Goal: Unclear

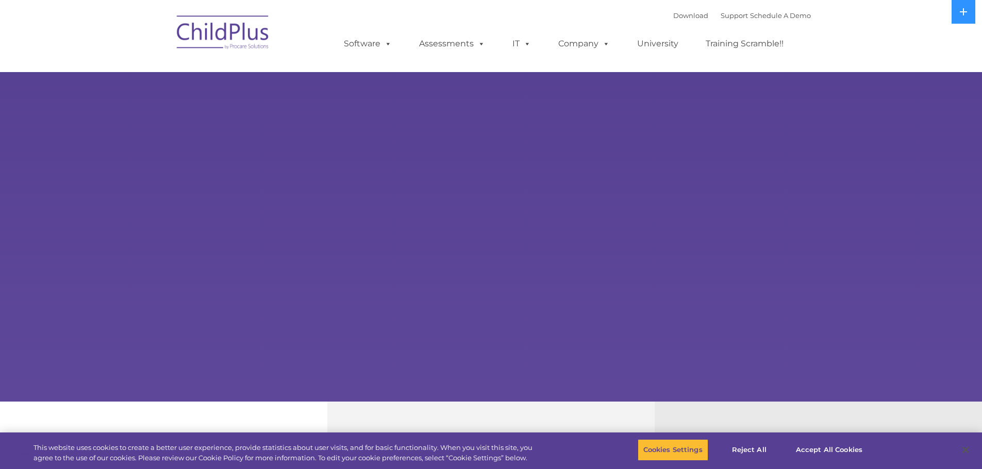
select select "MEDIUM"
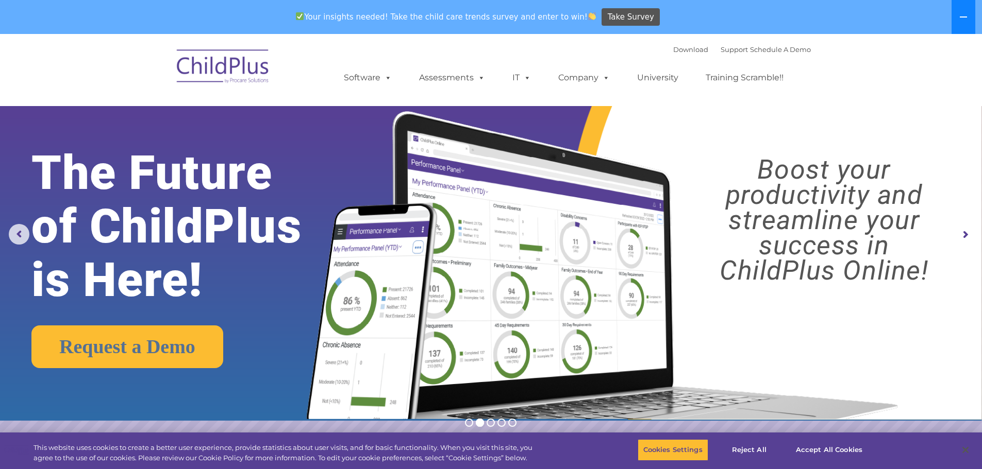
click at [966, 23] on button at bounding box center [963, 17] width 24 height 34
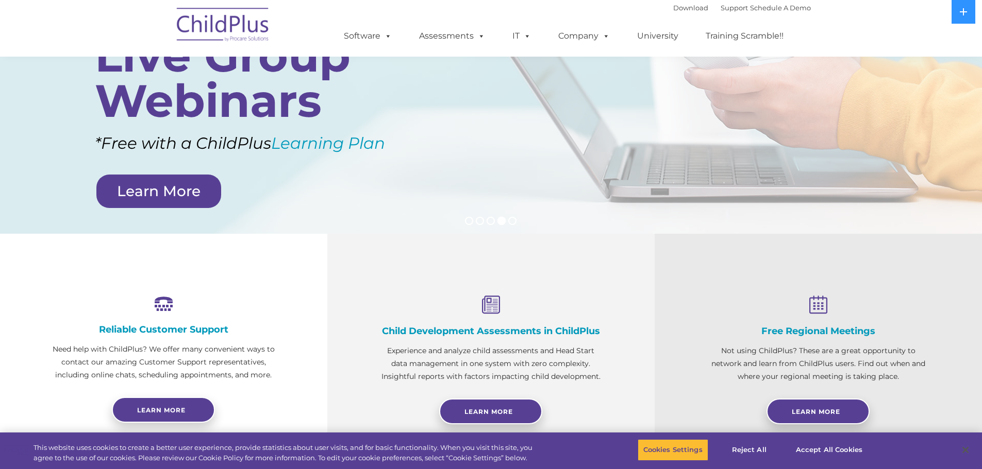
scroll to position [70, 0]
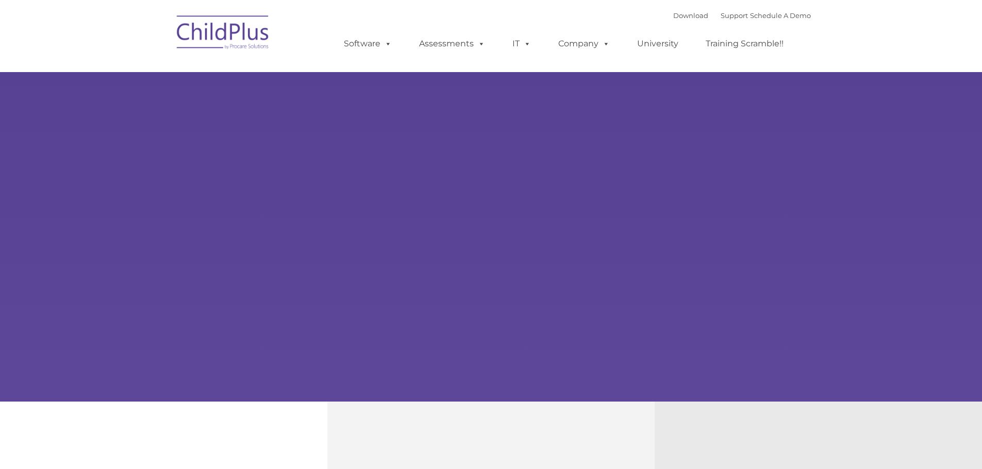
type input ""
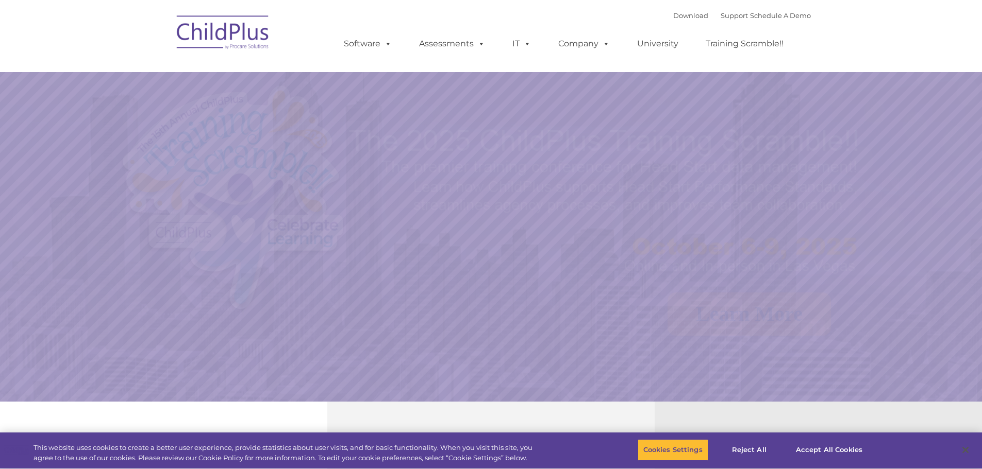
select select "MEDIUM"
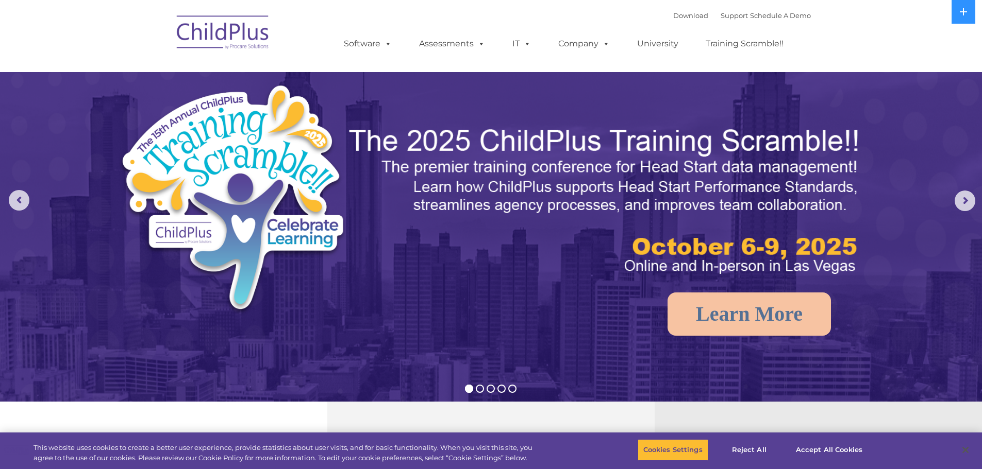
click at [236, 33] on img at bounding box center [223, 34] width 103 height 52
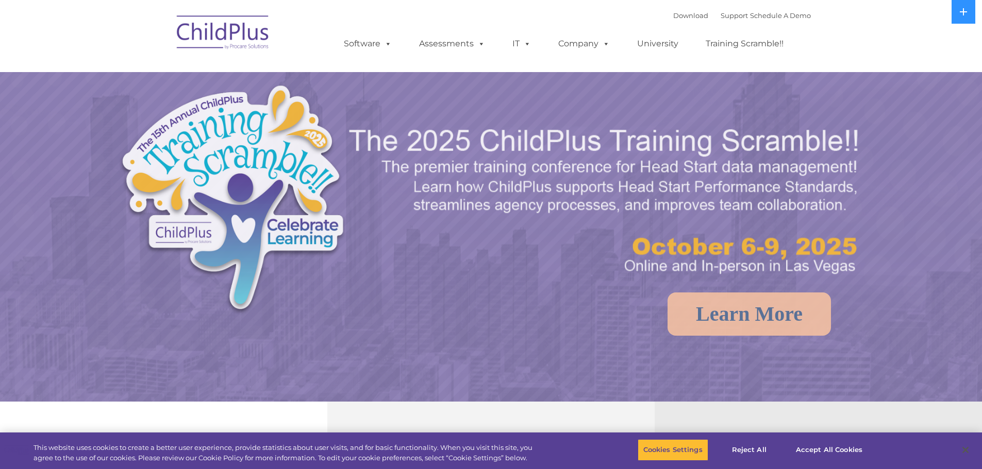
select select "MEDIUM"
